Goal: Transaction & Acquisition: Register for event/course

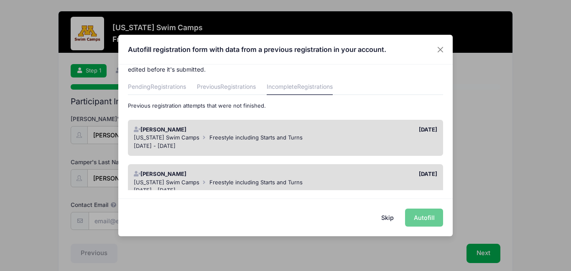
click at [226, 132] on div "[PERSON_NAME]" at bounding box center [208, 129] width 156 height 8
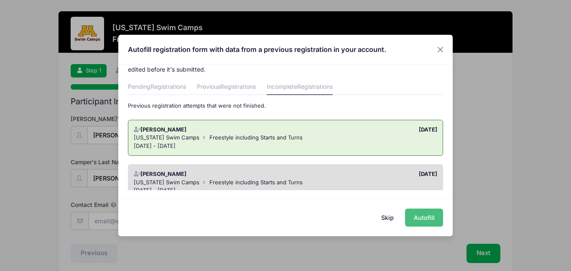
click at [421, 220] on button "Autofill" at bounding box center [424, 217] width 38 height 18
type input "[EMAIL_ADDRESS][DOMAIN_NAME]"
type input "[DATE]"
type input "17"
select select "[DEMOGRAPHIC_DATA]"
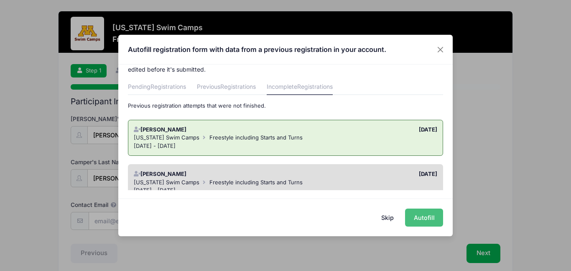
type input "[PERSON_NAME]"
type input "5154904880"
type input "[STREET_ADDRESS]"
type input "Menomonie"
select select "WI"
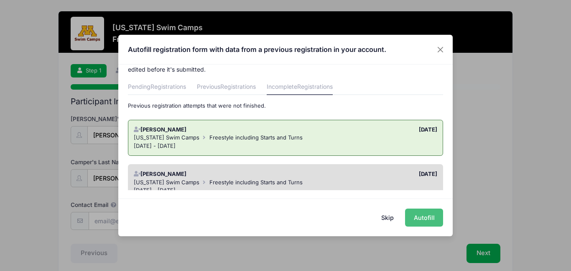
type input "54751"
type input "[PERSON_NAME]"
type input "5154902231"
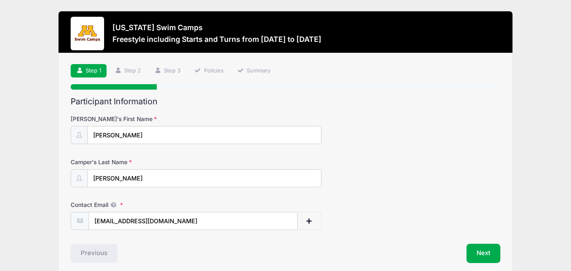
scroll to position [36, 0]
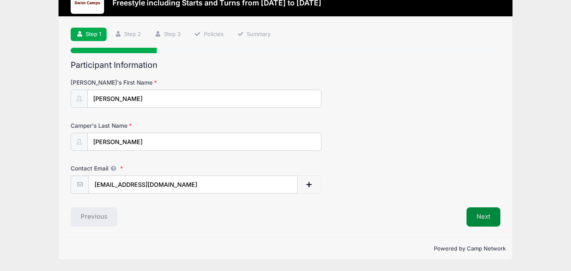
click at [485, 222] on button "Next" at bounding box center [484, 216] width 34 height 19
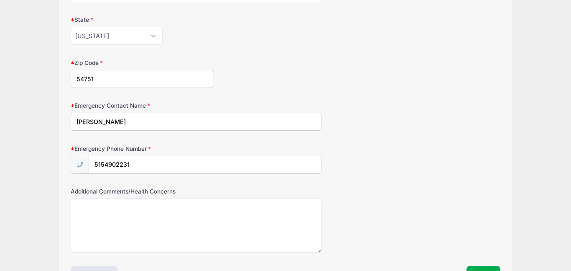
scroll to position [457, 0]
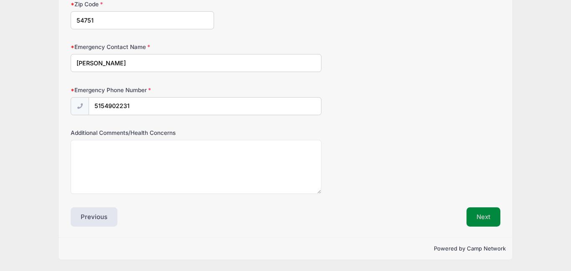
click at [481, 219] on button "Next" at bounding box center [484, 216] width 34 height 19
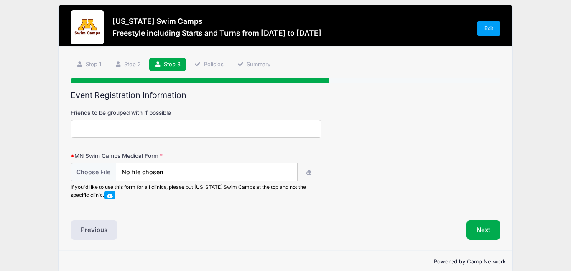
scroll to position [0, 0]
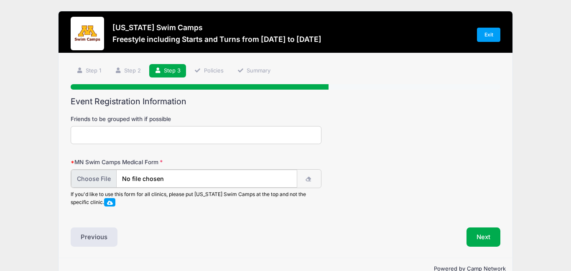
click at [102, 180] on input "file" at bounding box center [184, 178] width 226 height 18
type input "C:\fakepath\20251005-1756.pdf"
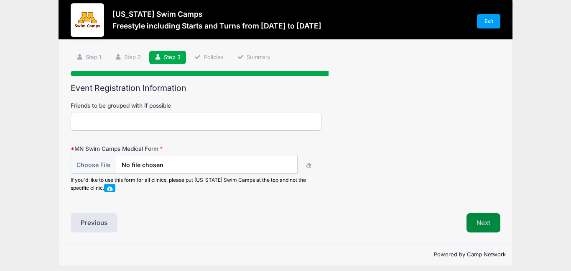
click at [487, 221] on button "Next" at bounding box center [484, 222] width 34 height 19
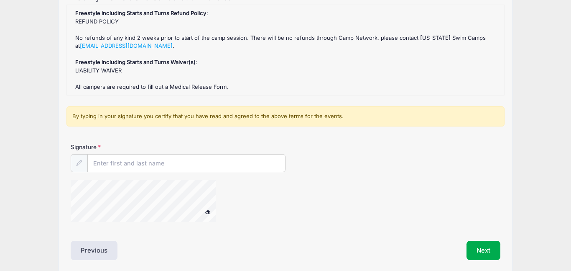
scroll to position [105, 0]
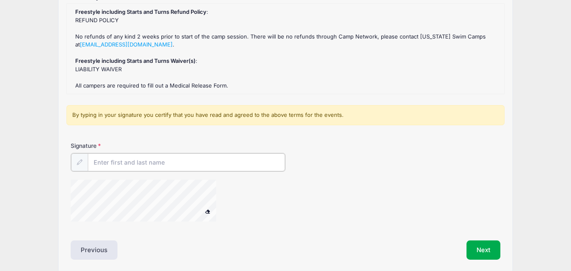
click at [185, 157] on input "Signature" at bounding box center [186, 162] width 197 height 18
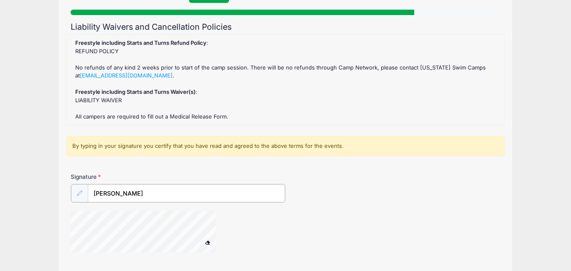
scroll to position [138, 0]
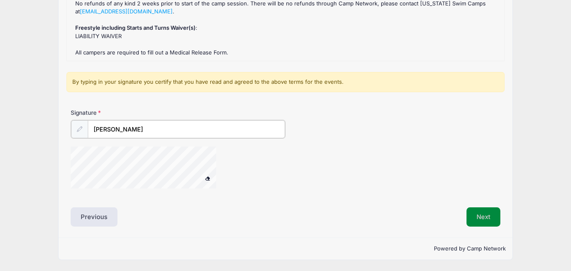
type input "[PERSON_NAME]"
click at [489, 220] on button "Next" at bounding box center [484, 216] width 34 height 19
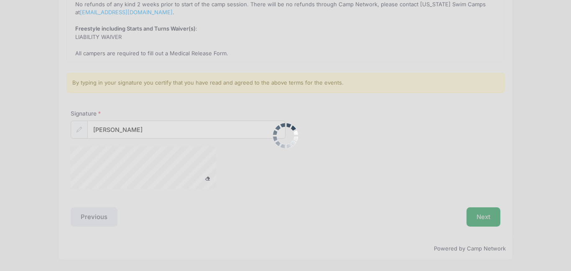
scroll to position [138, 0]
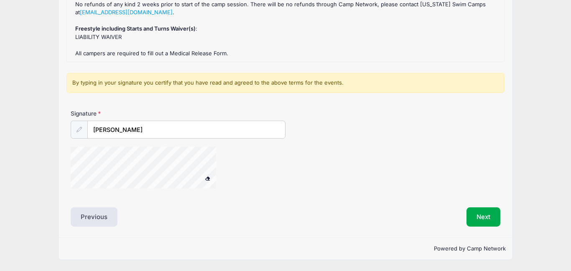
click at [205, 177] on span at bounding box center [208, 178] width 6 height 5
click at [207, 178] on span at bounding box center [208, 178] width 6 height 5
click at [484, 214] on button "Next" at bounding box center [484, 216] width 34 height 19
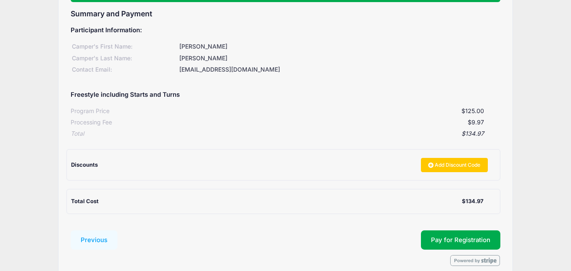
scroll to position [88, 0]
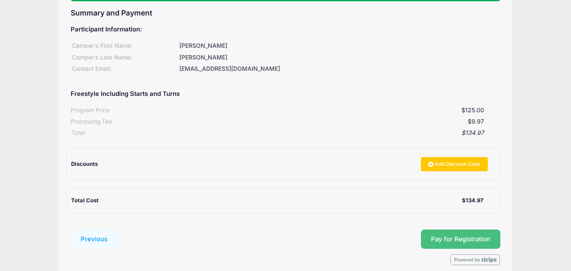
click at [451, 235] on button "Pay for Registration" at bounding box center [460, 238] width 79 height 19
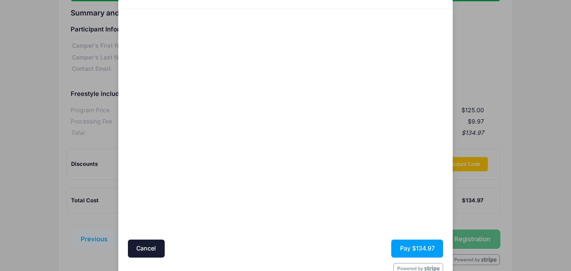
scroll to position [45, 0]
click at [416, 248] on button "Pay $134.97" at bounding box center [417, 249] width 52 height 18
